Goal: Transaction & Acquisition: Purchase product/service

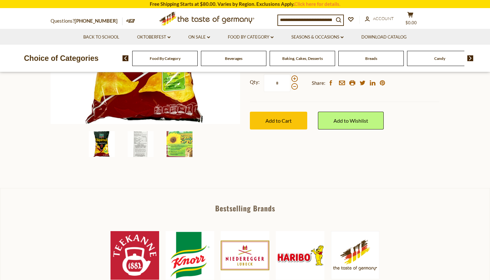
scroll to position [243, 0]
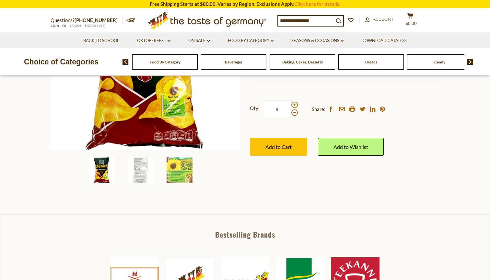
scroll to position [257, 0]
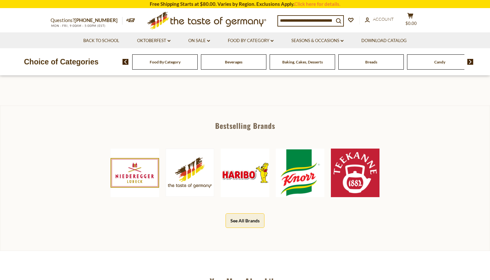
click at [348, 168] on img at bounding box center [355, 173] width 49 height 49
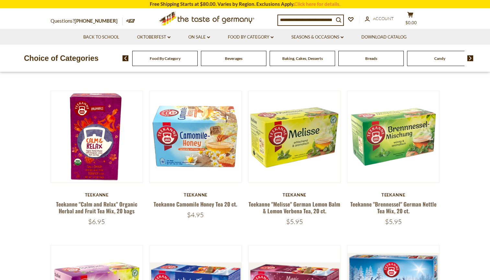
scroll to position [246, 0]
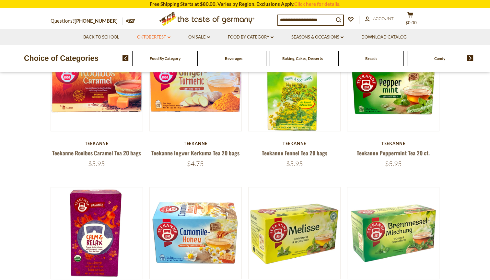
click at [165, 38] on link "Oktoberfest dropdown_arrow" at bounding box center [153, 37] width 33 height 7
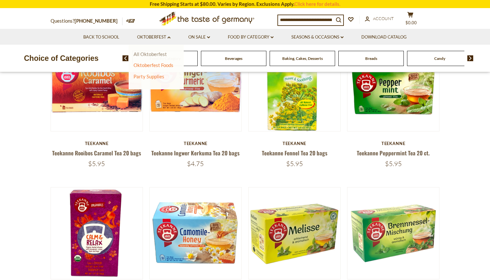
click at [162, 55] on link "All Oktoberfest" at bounding box center [149, 54] width 33 height 6
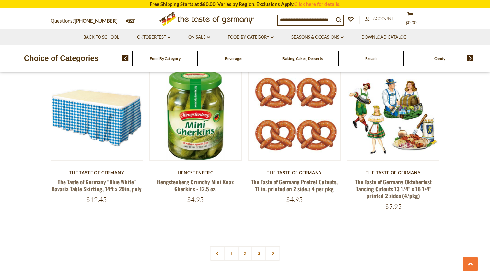
scroll to position [1488, 0]
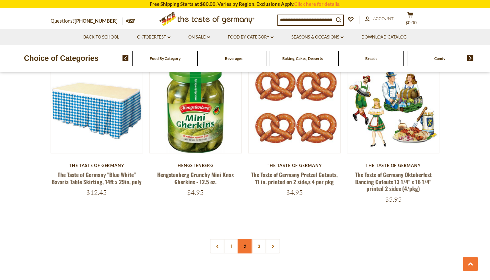
click at [242, 239] on link "2" at bounding box center [245, 246] width 15 height 15
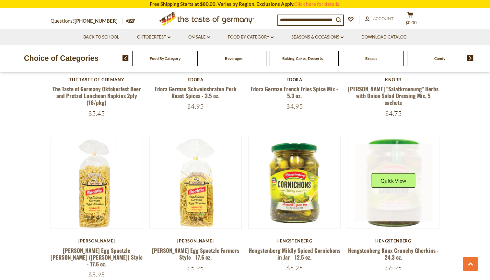
scroll to position [508, 0]
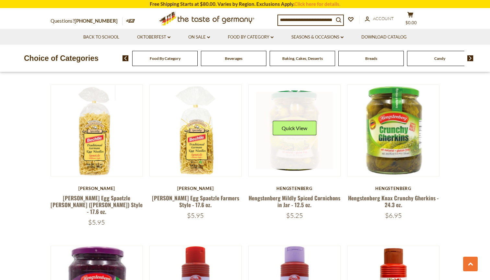
click at [290, 155] on link at bounding box center [294, 130] width 77 height 77
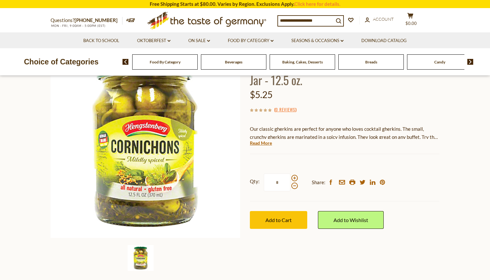
scroll to position [66, 0]
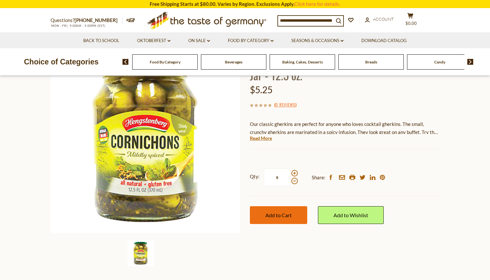
click at [279, 210] on button "Add to Cart" at bounding box center [278, 215] width 57 height 18
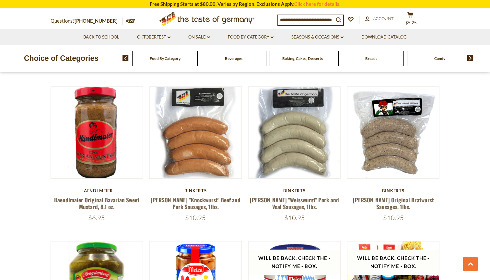
scroll to position [1143, 0]
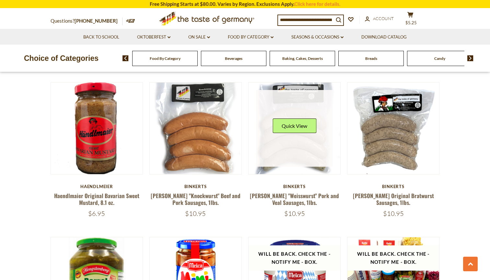
click at [298, 142] on link at bounding box center [294, 128] width 77 height 77
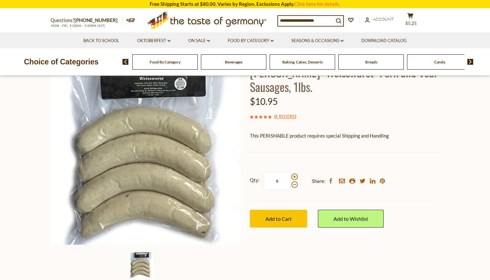
scroll to position [55, 0]
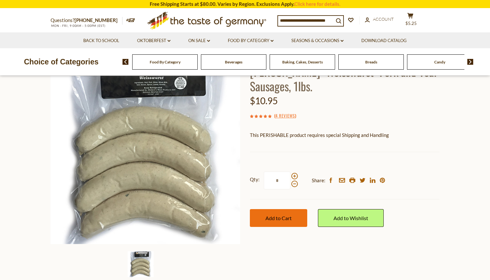
click at [280, 218] on span "Add to Cart" at bounding box center [278, 218] width 26 height 6
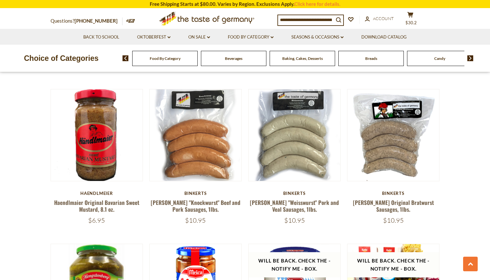
scroll to position [1134, 0]
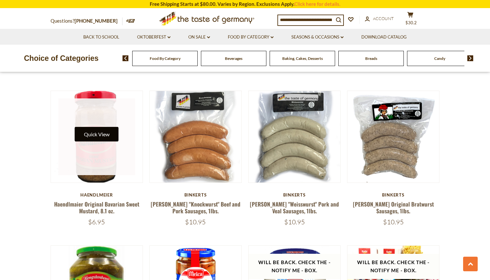
click at [106, 132] on button "Quick View" at bounding box center [97, 134] width 44 height 15
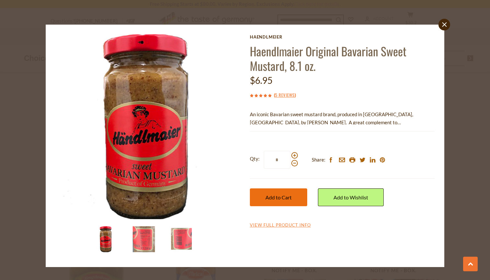
click at [275, 195] on span "Add to Cart" at bounding box center [278, 197] width 26 height 6
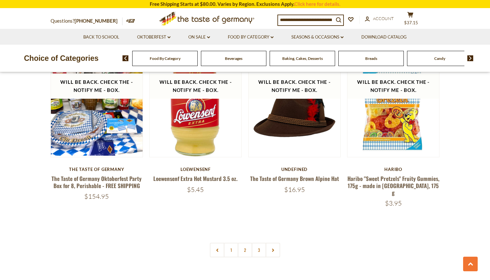
scroll to position [1479, 0]
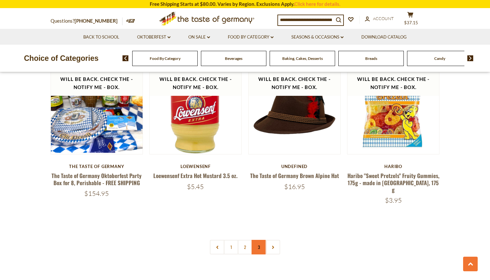
click at [256, 240] on link "3" at bounding box center [259, 247] width 15 height 15
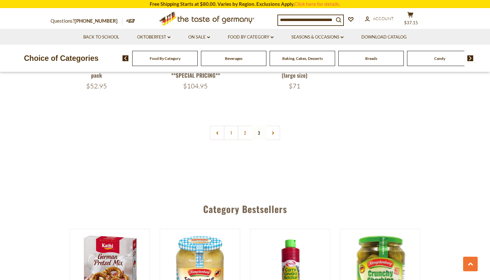
scroll to position [1257, 0]
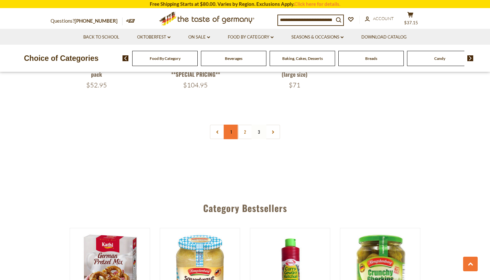
click at [232, 136] on link "1" at bounding box center [231, 132] width 15 height 15
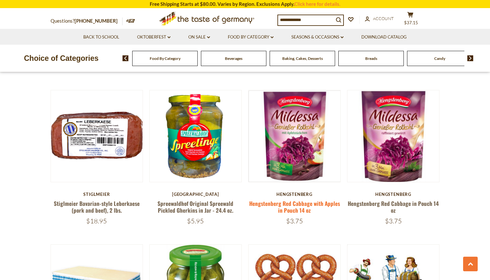
scroll to position [1306, 0]
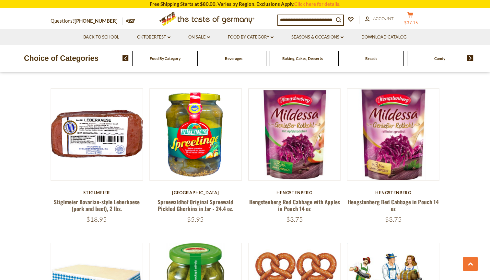
click at [413, 14] on icon at bounding box center [410, 15] width 6 height 6
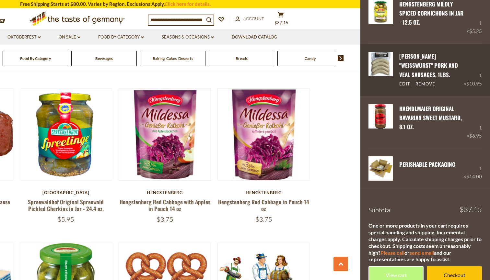
scroll to position [41, 0]
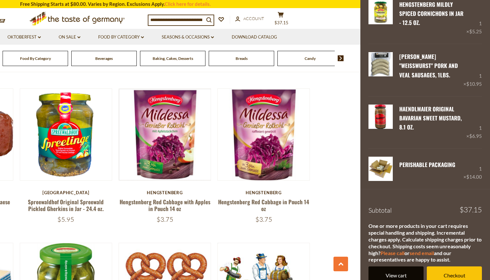
click at [396, 267] on link "View cart" at bounding box center [395, 275] width 55 height 18
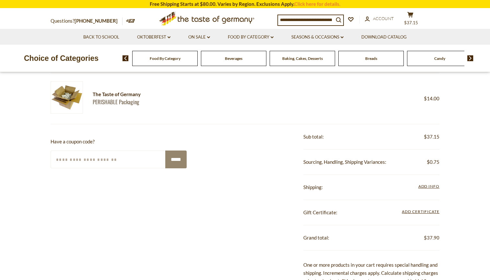
scroll to position [237, 0]
click at [425, 184] on span "Add Info" at bounding box center [428, 186] width 21 height 5
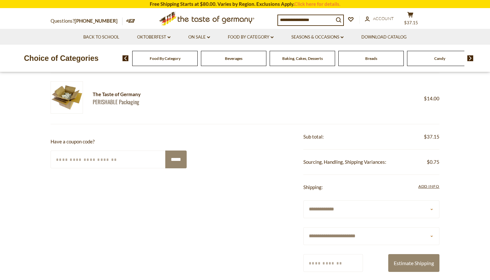
select select "**"
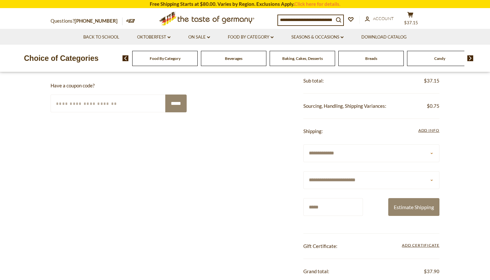
scroll to position [294, 0]
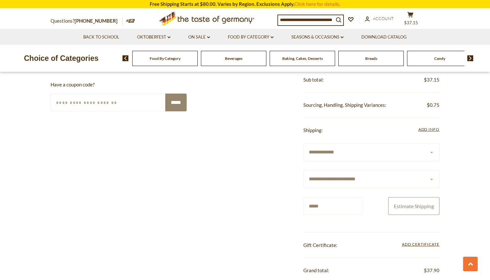
type input "*****"
click at [429, 198] on button "Estimate Shipping" at bounding box center [413, 206] width 51 height 18
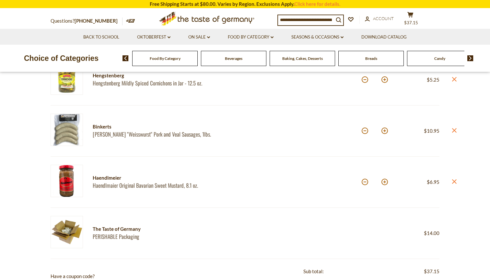
scroll to position [103, 0]
click at [453, 130] on icon at bounding box center [454, 129] width 5 height 5
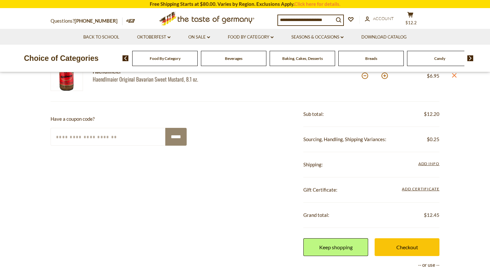
scroll to position [160, 0]
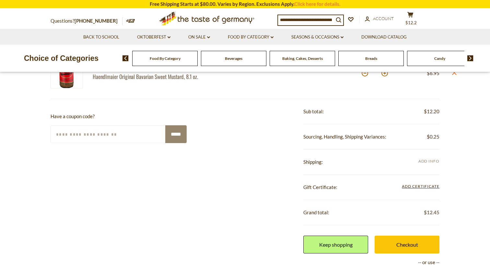
click at [427, 161] on span "Add Info" at bounding box center [428, 161] width 21 height 5
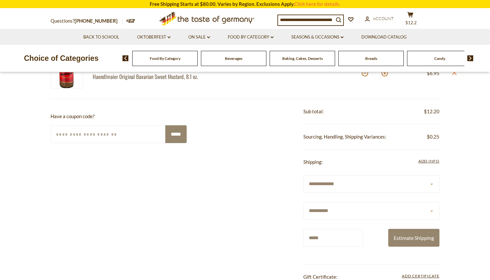
scroll to position [175, 0]
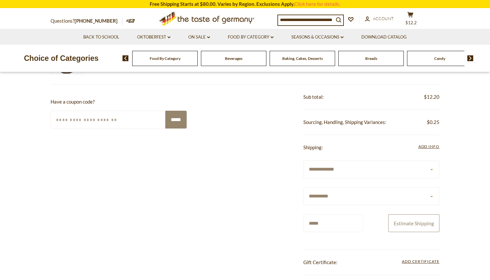
click at [405, 215] on button "Estimate Shipping" at bounding box center [413, 223] width 51 height 18
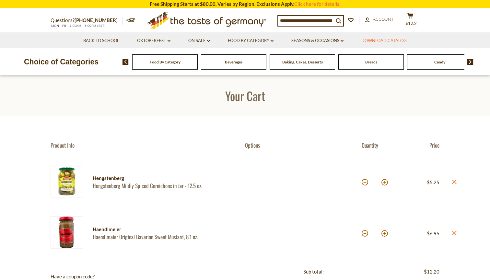
scroll to position [0, 0]
